Goal: Book appointment/travel/reservation

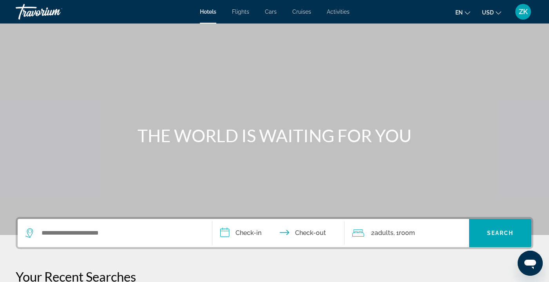
click at [69, 223] on div "Search widget" at bounding box center [114, 233] width 179 height 28
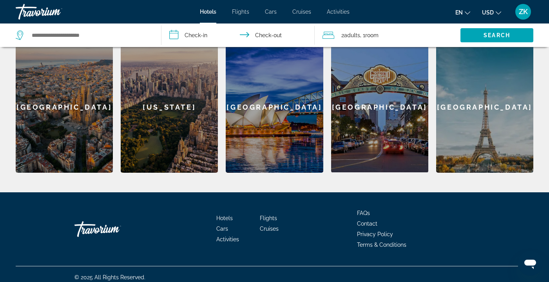
scroll to position [184, 0]
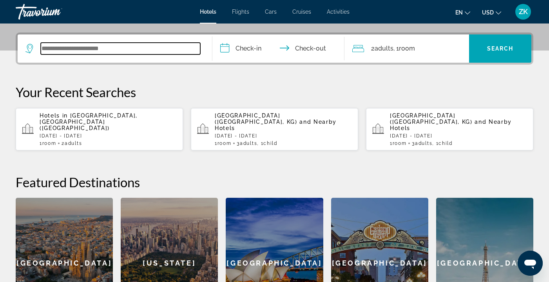
click at [76, 51] on input "Search widget" at bounding box center [120, 49] width 159 height 12
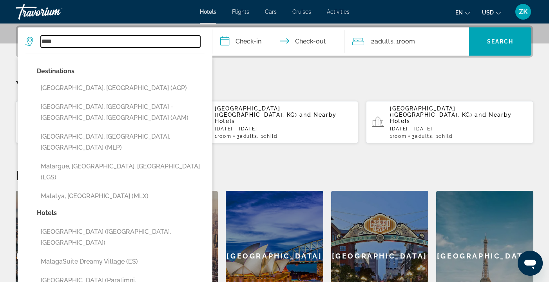
type input "****"
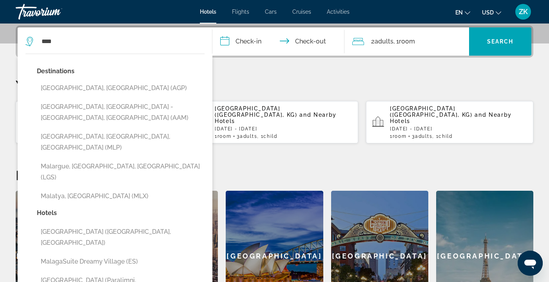
click at [343, 83] on p "Your Recent Searches" at bounding box center [274, 85] width 517 height 16
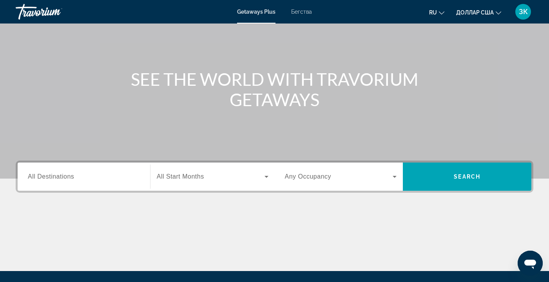
click at [102, 173] on input "Destination All Destinations" at bounding box center [84, 176] width 112 height 9
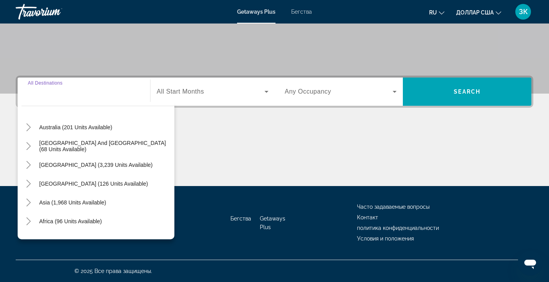
scroll to position [127, 0]
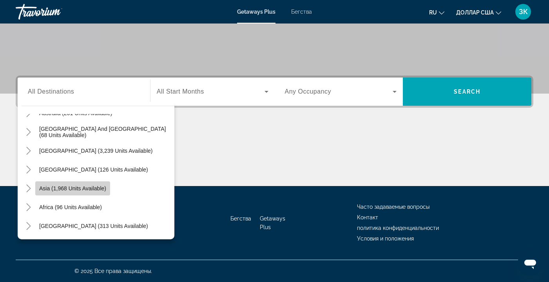
click at [96, 185] on span "Asia (1,968 units available)" at bounding box center [72, 188] width 67 height 6
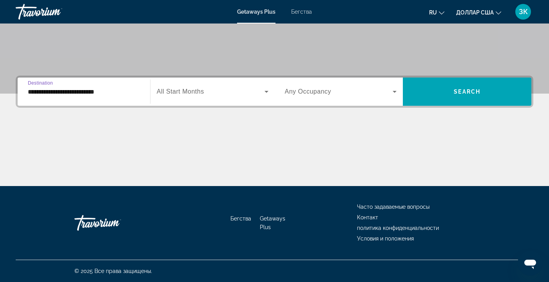
click at [125, 91] on input "**********" at bounding box center [84, 91] width 112 height 9
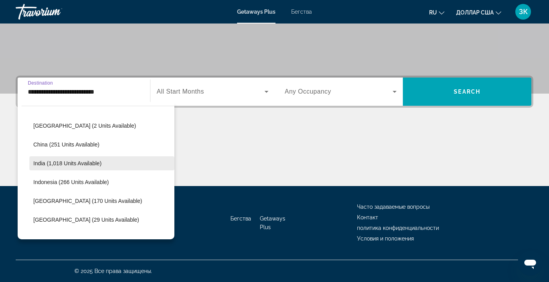
scroll to position [242, 0]
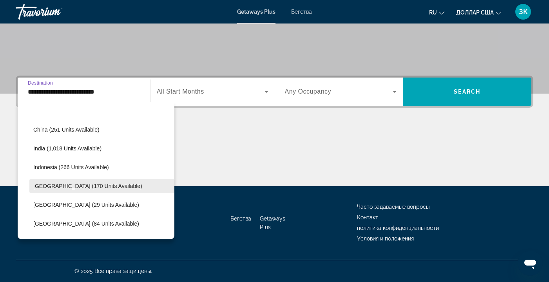
click at [94, 186] on span "Malaysia (170 units available)" at bounding box center [87, 186] width 109 height 6
type input "**********"
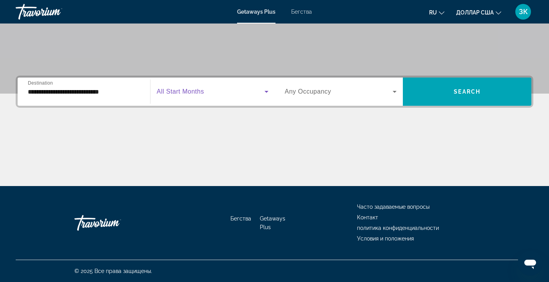
click at [267, 91] on icon "Виджет поиска" at bounding box center [266, 92] width 4 height 2
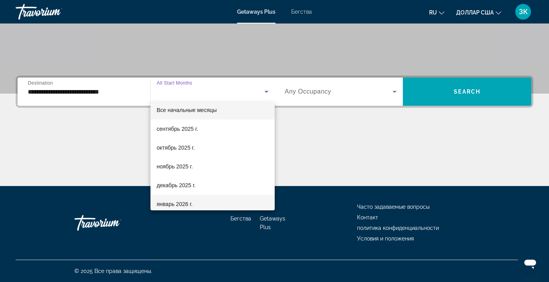
scroll to position [13, 0]
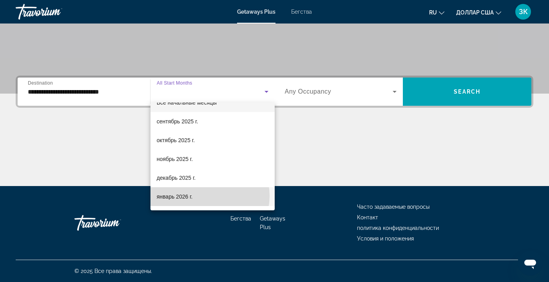
click at [206, 196] on mat-option "январь 2026 г." at bounding box center [212, 196] width 124 height 19
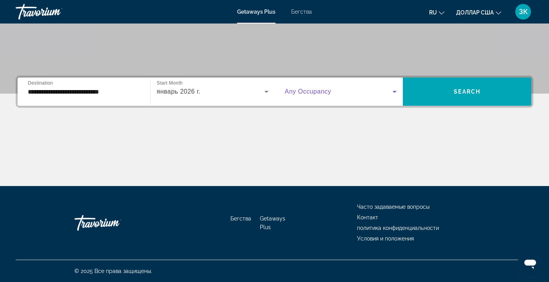
click at [395, 92] on icon "Виджет поиска" at bounding box center [394, 92] width 4 height 2
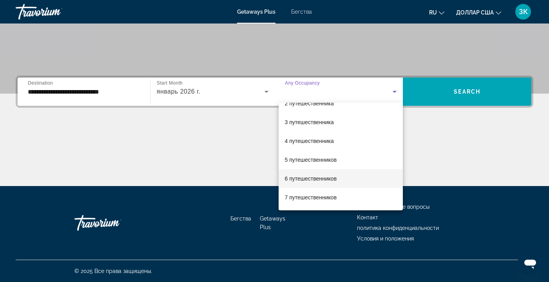
scroll to position [38, 0]
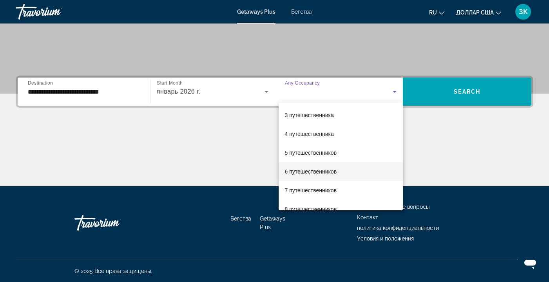
click at [338, 168] on mat-option "6 путешественников" at bounding box center [340, 171] width 125 height 19
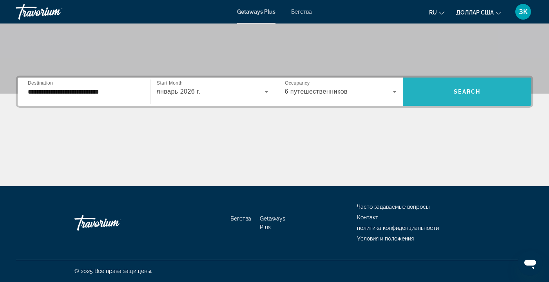
click at [467, 94] on span "Search" at bounding box center [466, 91] width 27 height 6
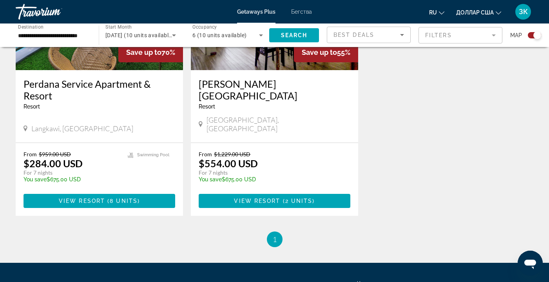
scroll to position [373, 0]
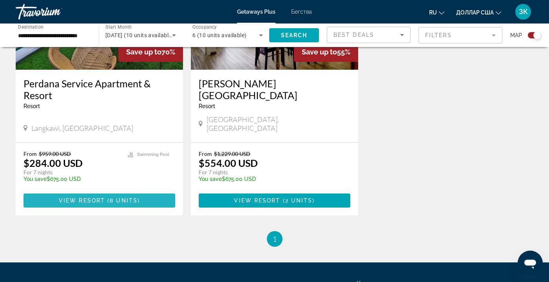
click at [95, 197] on span "View Resort" at bounding box center [82, 200] width 46 height 6
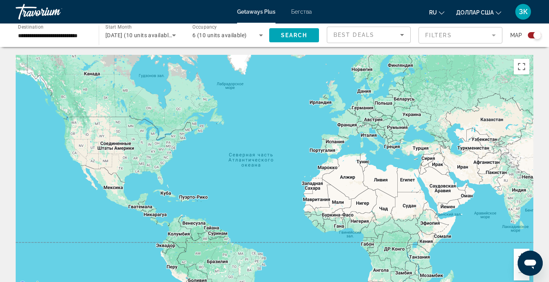
click at [175, 35] on icon "Search widget" at bounding box center [174, 35] width 4 height 2
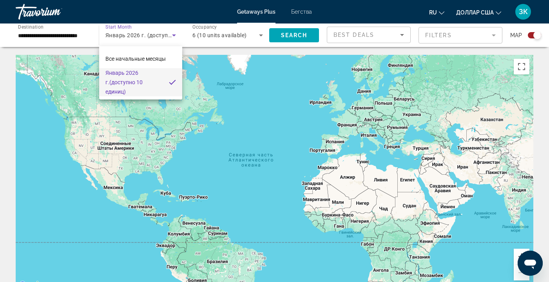
click at [188, 42] on div at bounding box center [274, 141] width 549 height 282
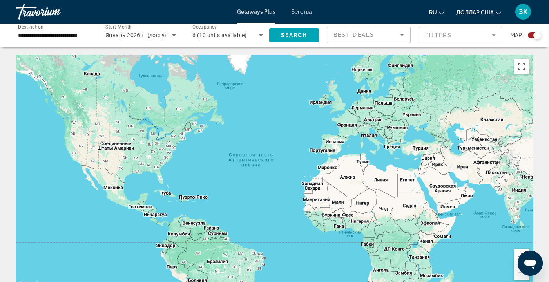
click at [493, 36] on mat-form-field "Filters" at bounding box center [460, 35] width 84 height 16
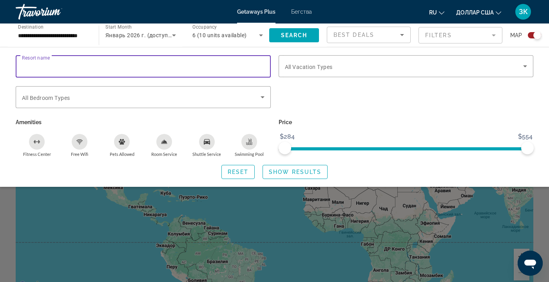
click at [56, 67] on input "Resort name" at bounding box center [143, 66] width 242 height 9
type input "**********"
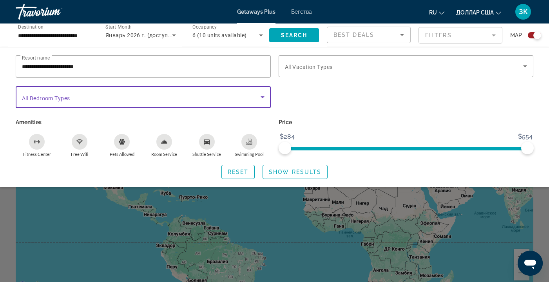
click at [262, 98] on icon "Search widget" at bounding box center [262, 97] width 4 height 2
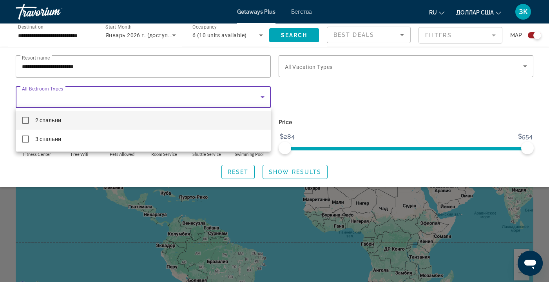
click at [323, 103] on div at bounding box center [274, 141] width 549 height 282
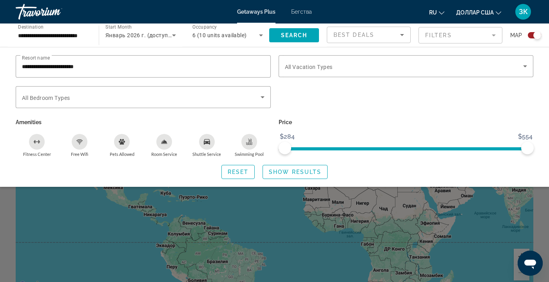
scroll to position [125, 0]
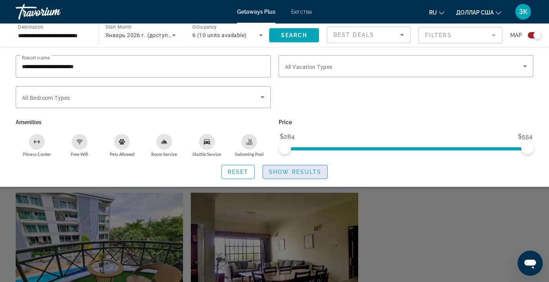
click at [302, 172] on span "Show Results" at bounding box center [295, 172] width 52 height 6
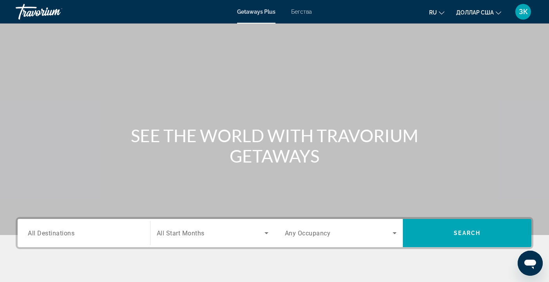
click at [303, 13] on font "Бегства" at bounding box center [301, 12] width 21 height 6
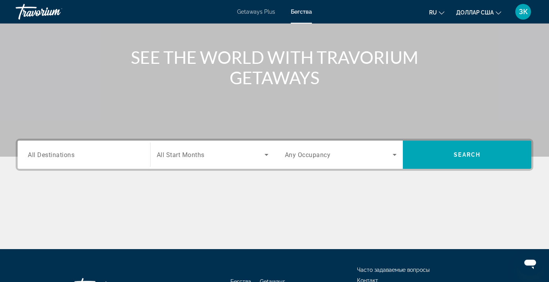
scroll to position [83, 0]
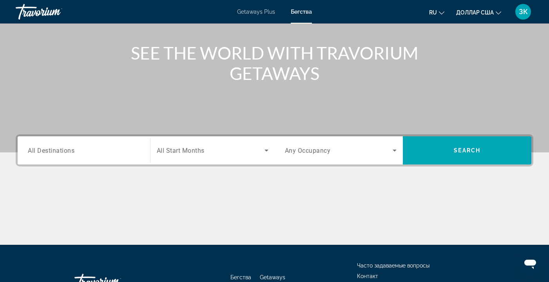
click at [74, 149] on span "All Destinations" at bounding box center [51, 149] width 47 height 7
click at [74, 149] on input "Destination All Destinations" at bounding box center [84, 150] width 112 height 9
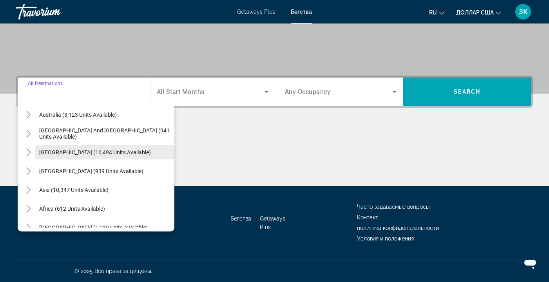
scroll to position [127, 0]
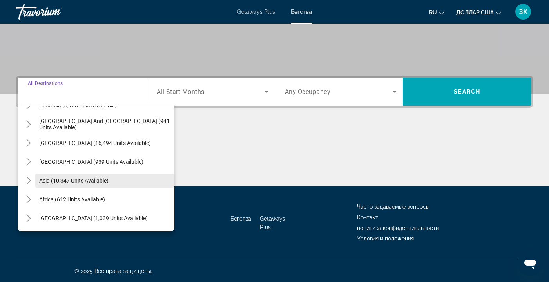
click at [64, 179] on span "Asia (10,347 units available)" at bounding box center [73, 180] width 69 height 6
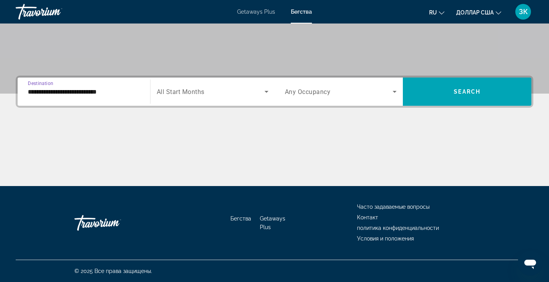
click at [131, 87] on input "**********" at bounding box center [84, 91] width 112 height 9
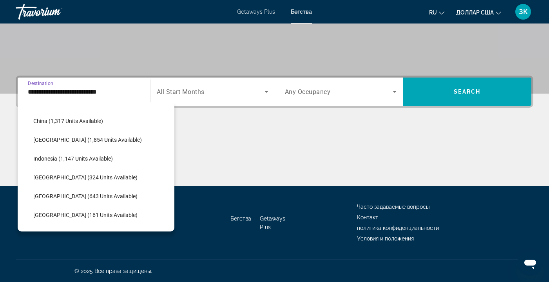
scroll to position [246, 0]
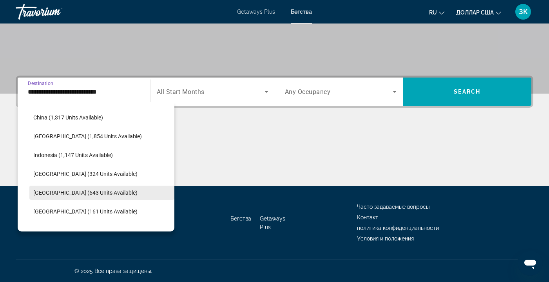
click at [114, 191] on span "Search widget" at bounding box center [101, 192] width 145 height 19
type input "**********"
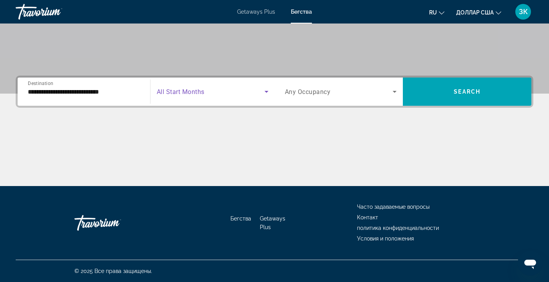
click at [267, 93] on icon "Search widget" at bounding box center [266, 91] width 9 height 9
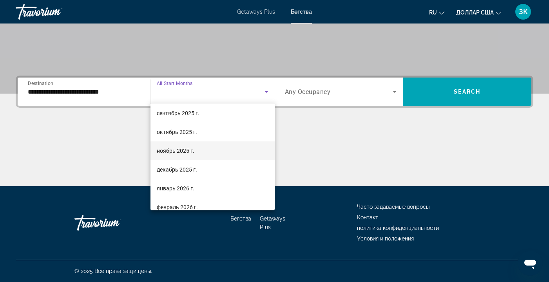
scroll to position [28, 0]
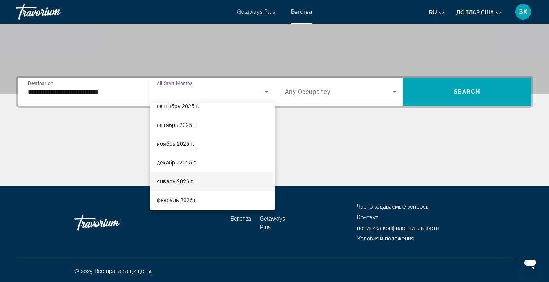
click at [193, 179] on mat-option "январь 2026 г." at bounding box center [212, 181] width 124 height 19
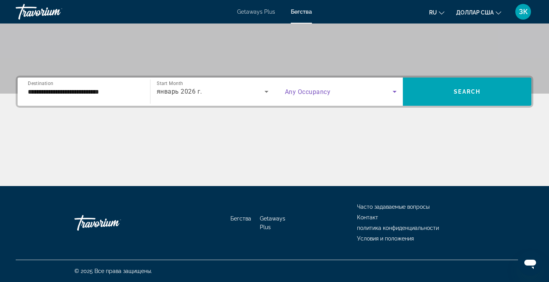
click at [395, 90] on icon "Search widget" at bounding box center [394, 91] width 9 height 9
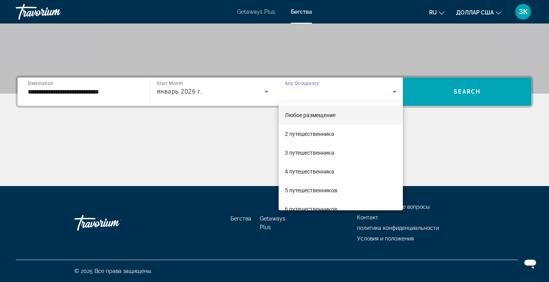
click at [433, 134] on div at bounding box center [274, 141] width 549 height 282
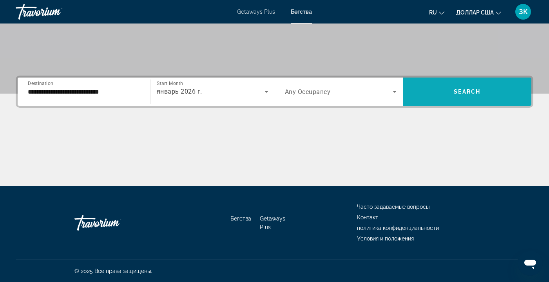
click at [457, 87] on span "Search widget" at bounding box center [467, 91] width 128 height 19
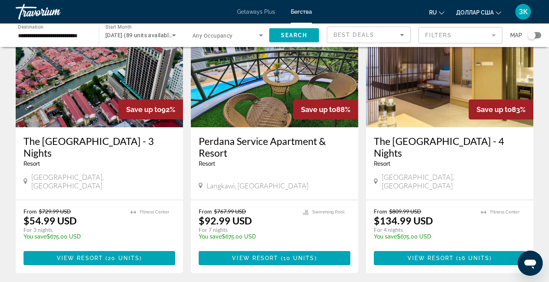
scroll to position [354, 0]
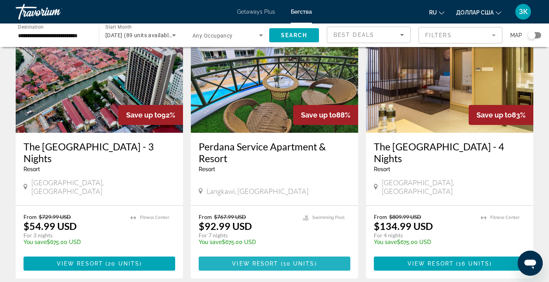
click at [263, 260] on span "View Resort" at bounding box center [255, 263] width 46 height 6
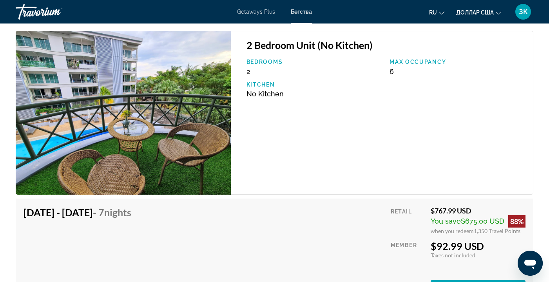
scroll to position [1298, 0]
